Goal: Information Seeking & Learning: Learn about a topic

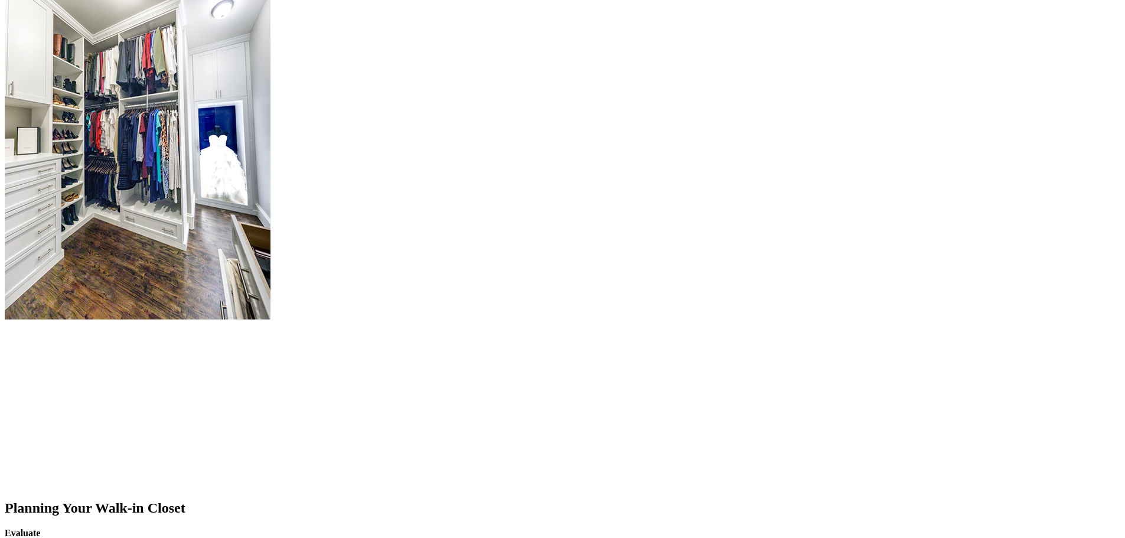
scroll to position [1358, 0]
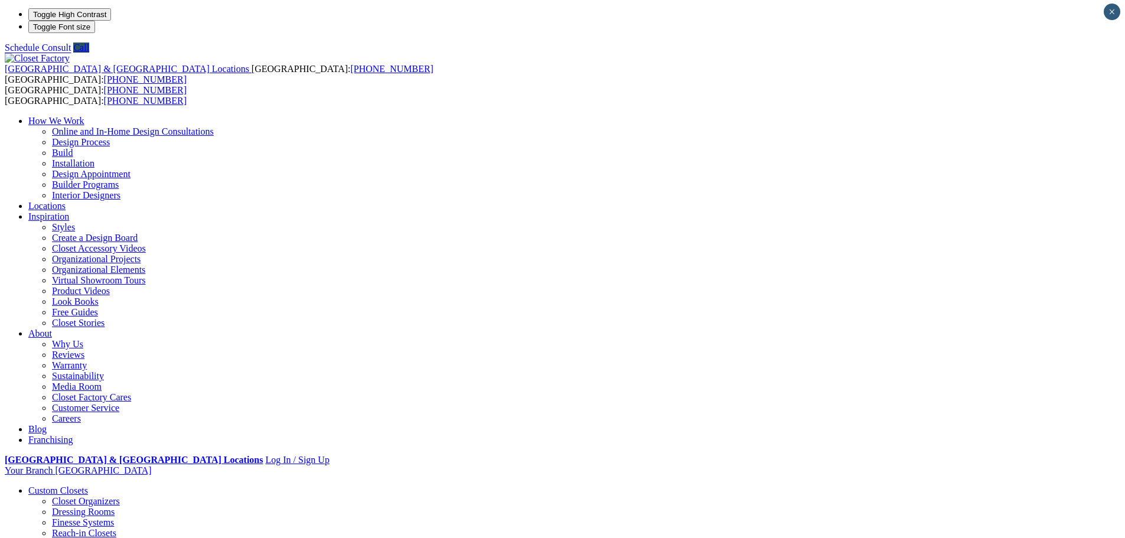
scroll to position [0, 0]
